Goal: Communication & Community: Participate in discussion

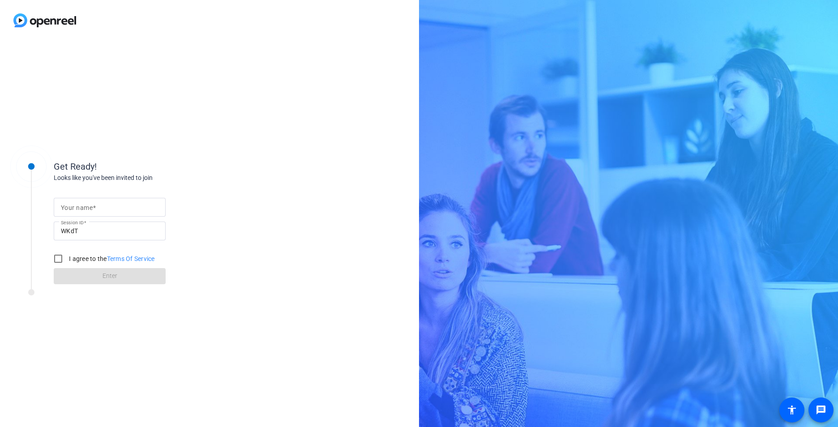
click at [98, 216] on div at bounding box center [110, 207] width 98 height 19
click at [96, 206] on input "Your name" at bounding box center [110, 207] width 98 height 11
type input "[PERSON_NAME]"
click at [65, 258] on input "I agree to the Terms Of Service" at bounding box center [58, 259] width 18 height 18
checkbox input "true"
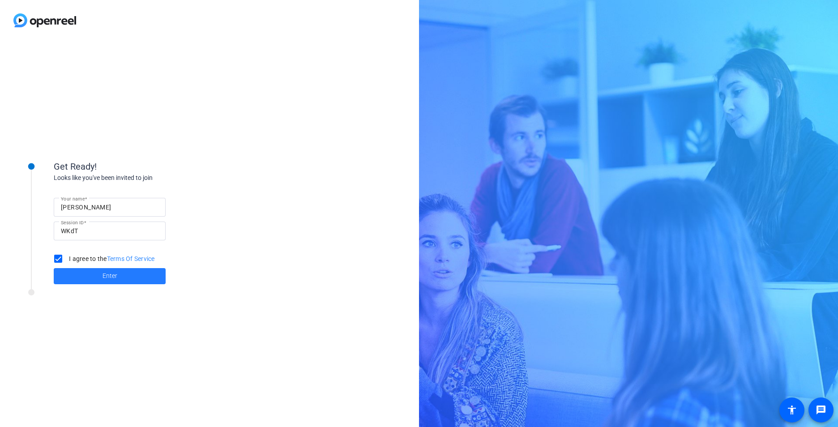
click at [75, 278] on span at bounding box center [110, 275] width 112 height 21
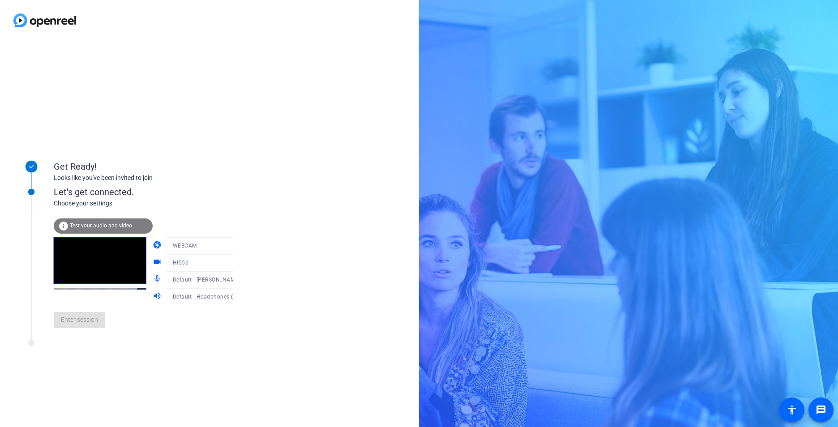
click at [86, 224] on span "Test your audio and video" at bounding box center [101, 225] width 62 height 6
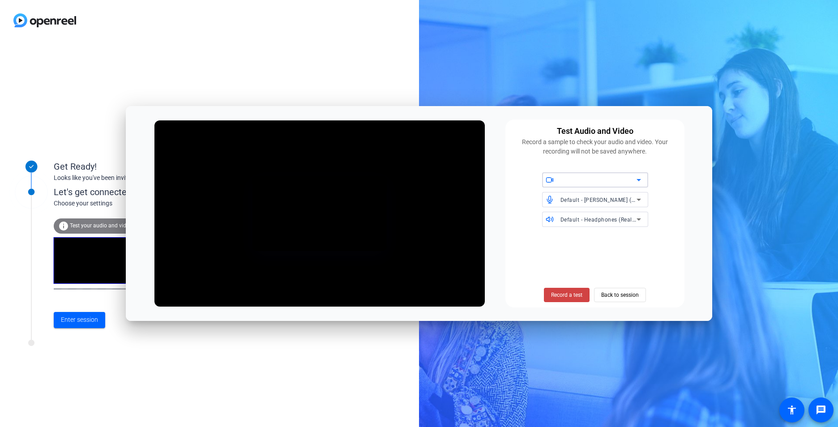
click at [604, 181] on div at bounding box center [598, 179] width 76 height 11
click at [667, 188] on div at bounding box center [419, 213] width 838 height 427
click at [712, 103] on div "Get Ready! Looks like you've been invited to join Let's get connected. Choose y…" at bounding box center [419, 213] width 838 height 427
click at [624, 303] on span at bounding box center [619, 294] width 51 height 21
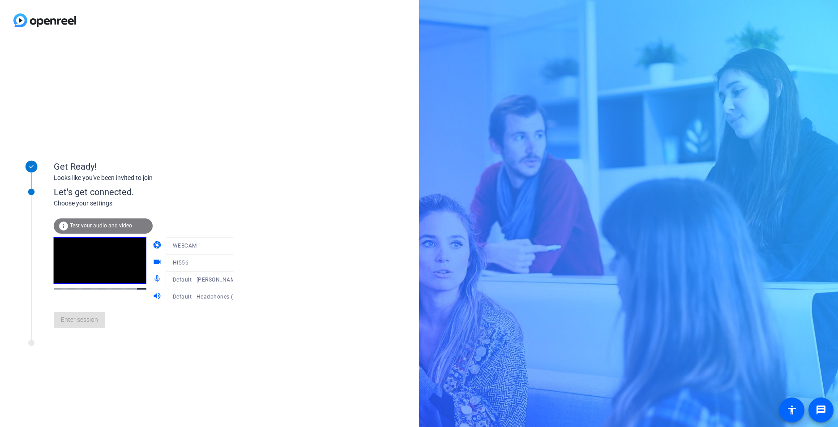
click at [153, 246] on mat-icon "camera" at bounding box center [158, 245] width 11 height 11
click at [102, 261] on video at bounding box center [100, 260] width 93 height 47
click at [91, 319] on span "Enter session" at bounding box center [79, 319] width 37 height 9
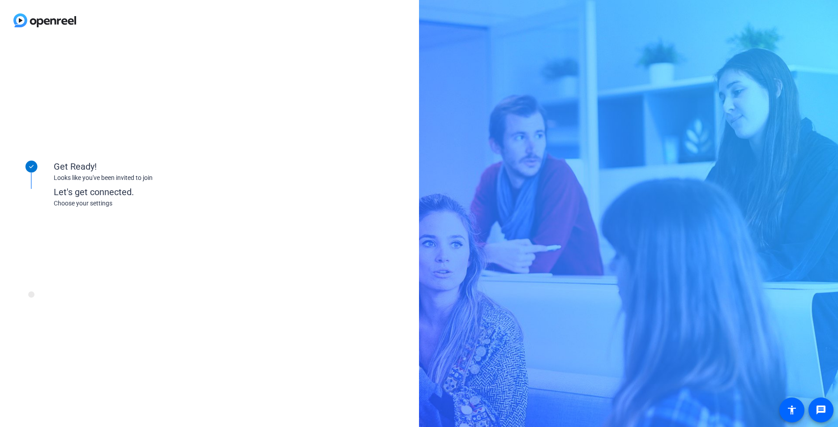
click at [91, 319] on div "Get Ready! Looks like you've been invited to join Let's get connected. Choose y…" at bounding box center [121, 233] width 224 height 179
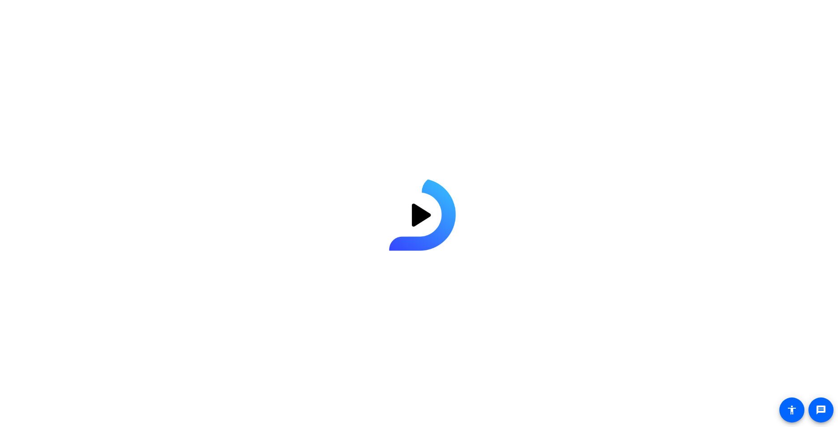
click at [100, 152] on div at bounding box center [419, 213] width 838 height 427
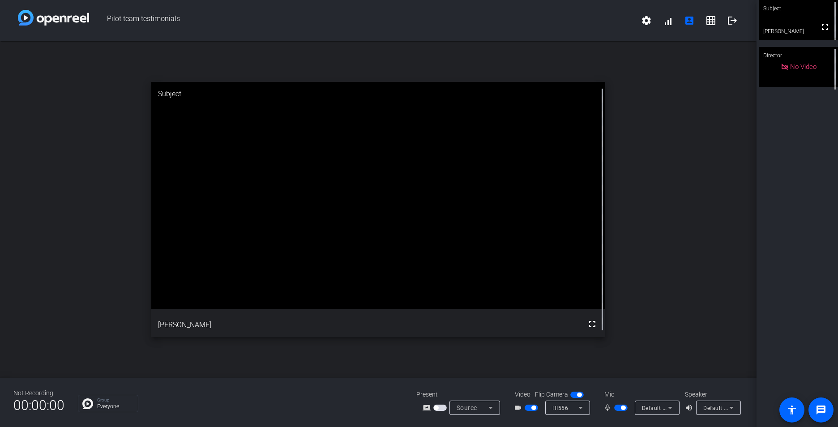
drag, startPoint x: 100, startPoint y: 120, endPoint x: 105, endPoint y: 121, distance: 4.9
click at [100, 120] on div "open_in_new Subject fullscreen [PERSON_NAME]" at bounding box center [378, 209] width 756 height 336
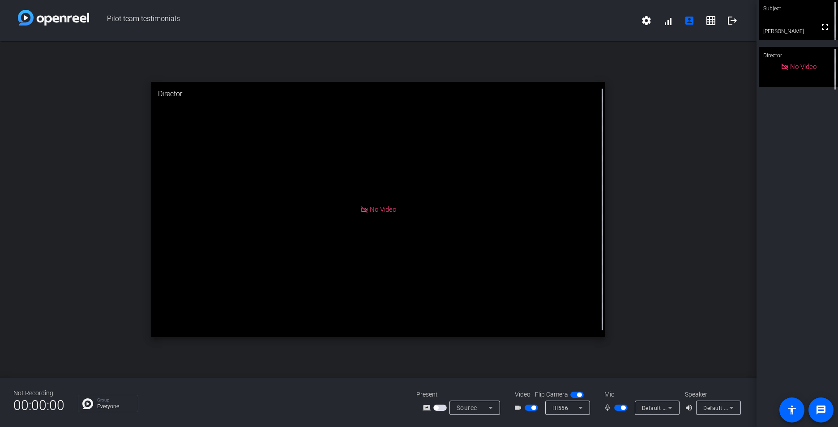
click at [622, 408] on span "button" at bounding box center [623, 407] width 4 height 4
click at [568, 412] on div "HI556" at bounding box center [565, 407] width 26 height 11
click at [705, 297] on div at bounding box center [419, 213] width 838 height 427
click at [616, 308] on div "open_in_new Director No Video" at bounding box center [378, 209] width 756 height 336
click at [618, 407] on span "button" at bounding box center [616, 407] width 4 height 4
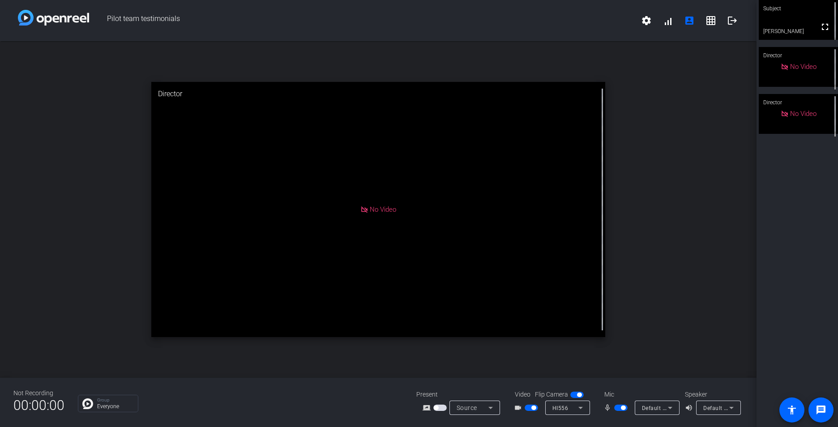
click at [626, 340] on div "open_in_new Director No Video" at bounding box center [378, 209] width 756 height 336
click at [616, 408] on span "button" at bounding box center [620, 407] width 13 height 6
drag, startPoint x: 617, startPoint y: 407, endPoint x: 611, endPoint y: 406, distance: 5.4
click at [614, 406] on button "button" at bounding box center [620, 407] width 13 height 6
click at [622, 409] on span "button" at bounding box center [623, 407] width 4 height 4
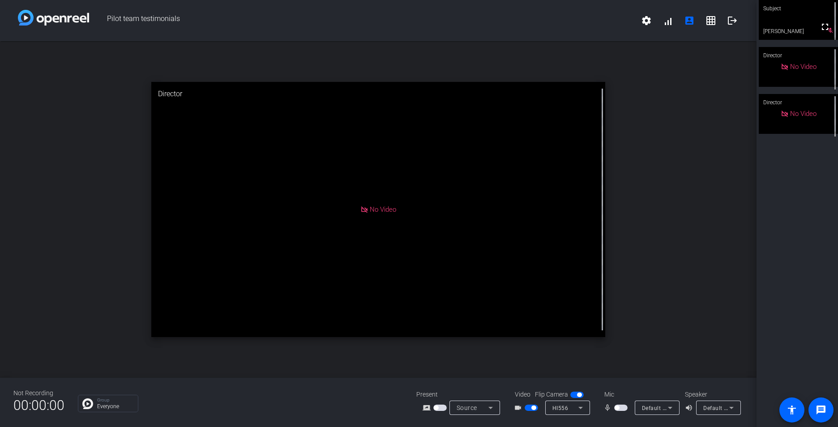
click at [622, 409] on span "button" at bounding box center [620, 407] width 13 height 6
click at [618, 407] on span "button" at bounding box center [620, 407] width 13 height 6
click at [614, 404] on button "button" at bounding box center [620, 407] width 13 height 6
click at [611, 354] on div "open_in_new Director No Video" at bounding box center [378, 209] width 756 height 336
click at [748, 178] on div "open_in_new Director No Video" at bounding box center [378, 209] width 756 height 336
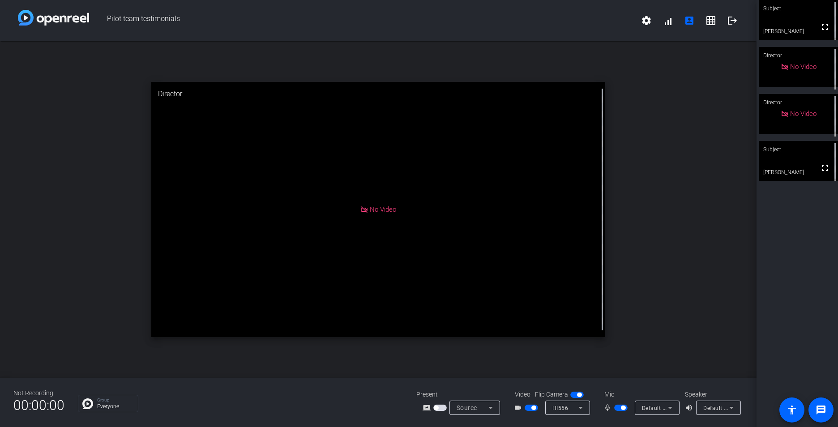
click at [623, 407] on span "button" at bounding box center [623, 407] width 4 height 4
click at [38, 318] on div "open_in_new Director No Video" at bounding box center [378, 209] width 756 height 336
click at [67, 255] on div "open_in_new Director No Video" at bounding box center [378, 209] width 756 height 336
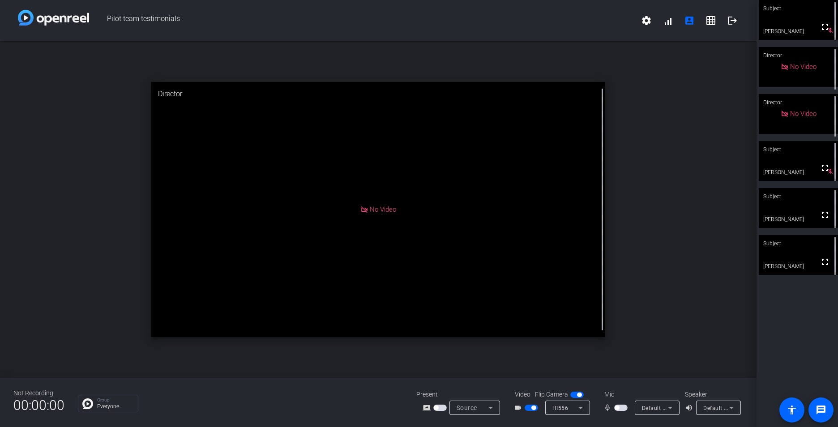
click at [694, 319] on div "open_in_new Director No Video" at bounding box center [378, 209] width 756 height 336
click at [534, 359] on div "open_in_new Director No Video" at bounding box center [378, 209] width 756 height 336
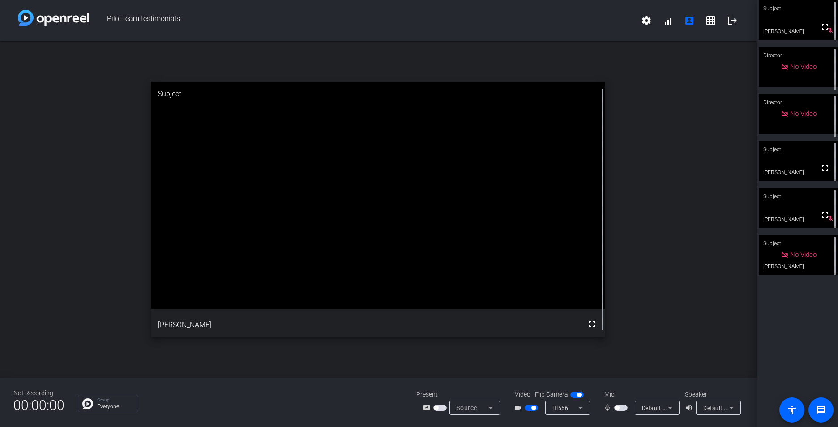
click at [74, 134] on div "open_in_new Subject fullscreen [PERSON_NAME]" at bounding box center [378, 209] width 756 height 336
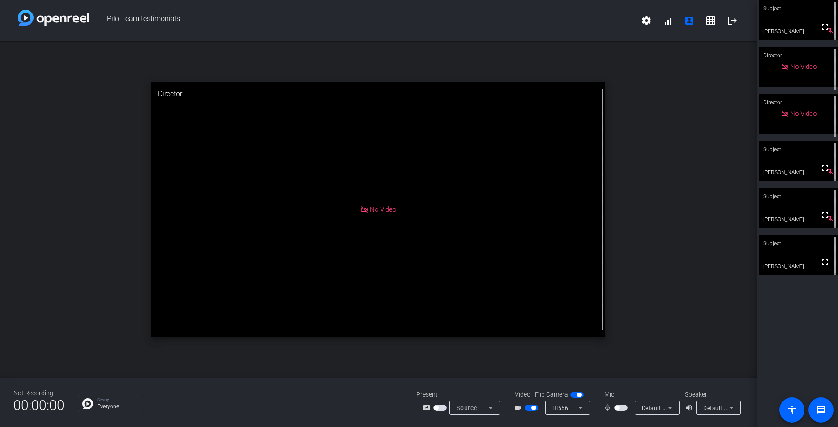
drag, startPoint x: 816, startPoint y: 264, endPoint x: 818, endPoint y: 297, distance: 33.2
click at [819, 264] on mat-icon "fullscreen" at bounding box center [824, 261] width 11 height 11
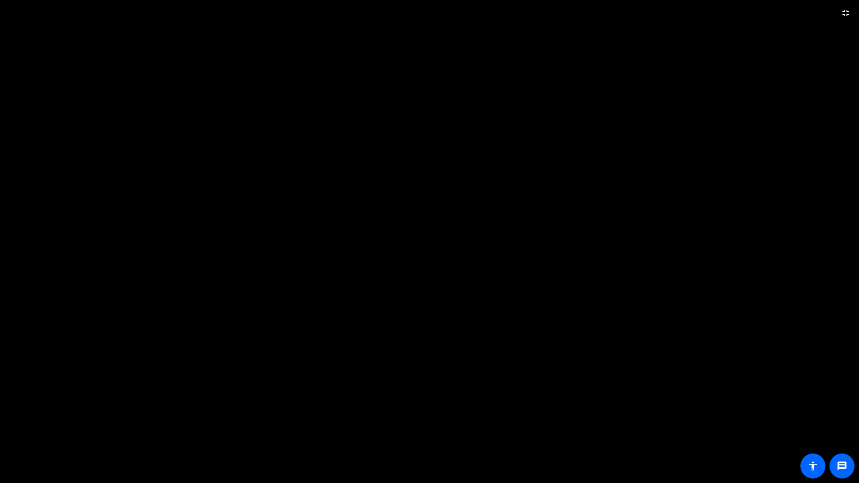
drag, startPoint x: 293, startPoint y: 237, endPoint x: 375, endPoint y: 200, distance: 90.1
click at [377, 205] on video at bounding box center [429, 241] width 859 height 483
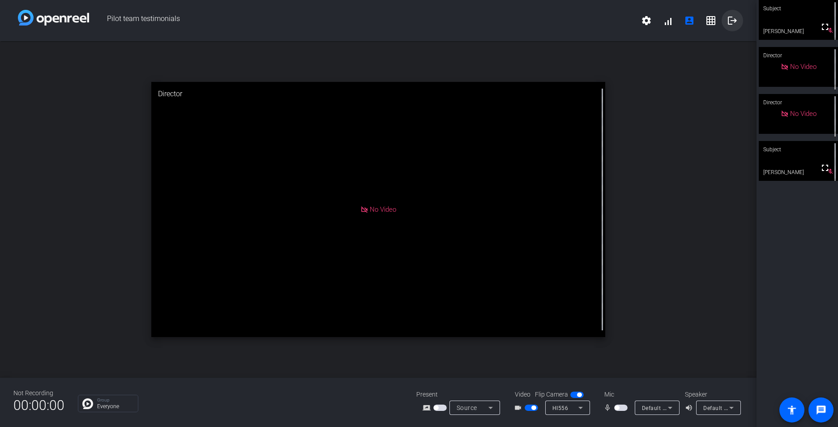
click at [731, 25] on mat-icon "logout" at bounding box center [732, 20] width 11 height 11
